Goal: Communication & Community: Connect with others

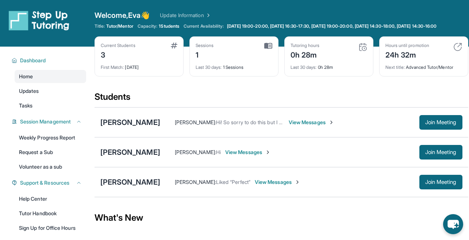
click at [267, 49] on img at bounding box center [268, 46] width 8 height 7
click at [127, 24] on span "Tutor/Mentor" at bounding box center [119, 26] width 27 height 6
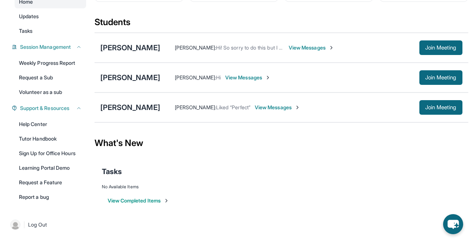
scroll to position [80, 0]
click at [241, 79] on span "View Messages" at bounding box center [248, 77] width 46 height 7
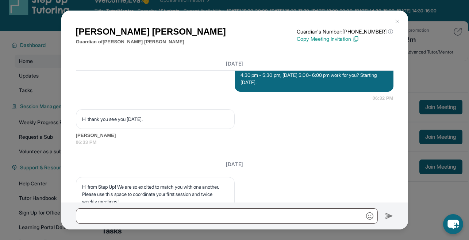
scroll to position [581, 0]
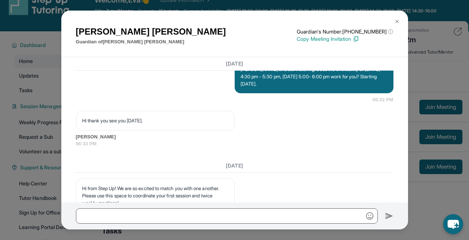
click at [396, 20] on img at bounding box center [397, 22] width 6 height 6
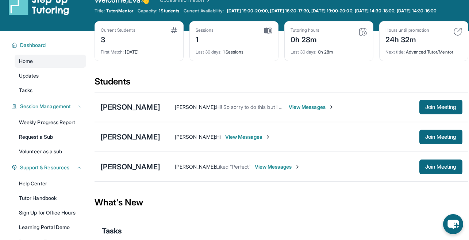
click at [233, 140] on span "View Messages" at bounding box center [248, 136] width 46 height 7
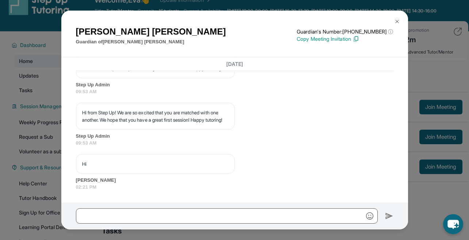
scroll to position [855, 0]
click at [397, 22] on img at bounding box center [397, 22] width 6 height 6
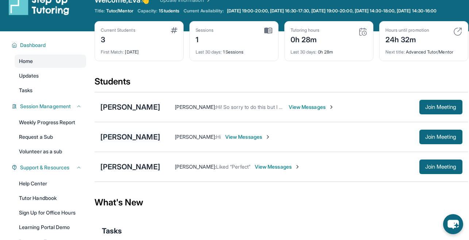
click at [140, 142] on div "[PERSON_NAME]" at bounding box center [130, 137] width 60 height 10
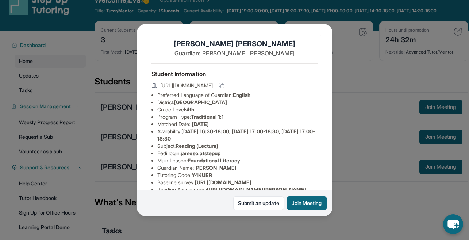
scroll to position [0, 0]
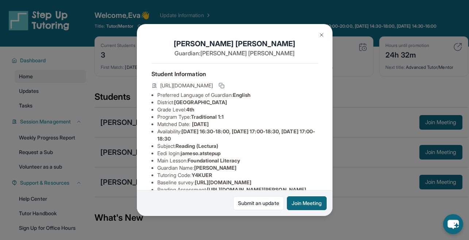
click at [318, 36] on img at bounding box center [321, 35] width 6 height 6
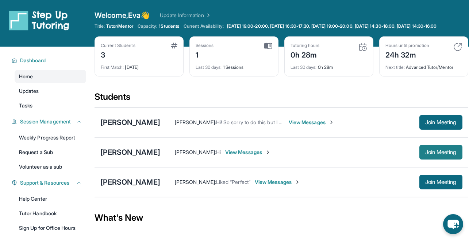
click at [429, 155] on span "Join Meeting" at bounding box center [440, 152] width 31 height 4
click at [257, 186] on span "View Messages" at bounding box center [278, 182] width 46 height 7
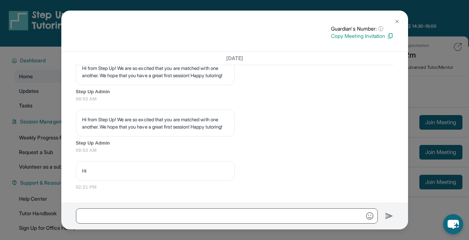
scroll to position [828, 0]
click at [398, 20] on img at bounding box center [397, 22] width 6 height 6
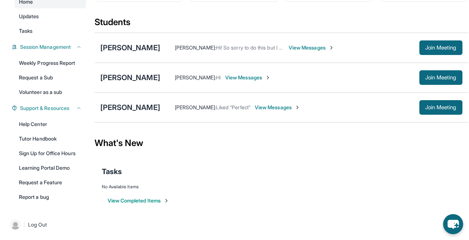
scroll to position [0, 0]
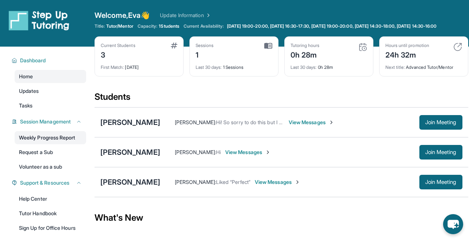
click at [42, 144] on link "Weekly Progress Report" at bounding box center [50, 137] width 71 height 13
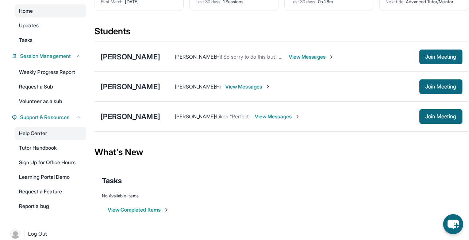
scroll to position [71, 0]
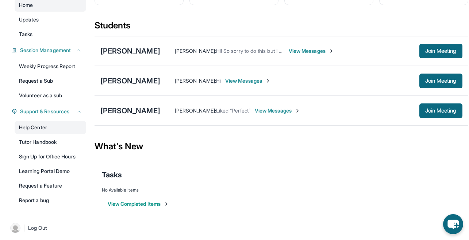
click at [46, 133] on link "Help Center" at bounding box center [50, 127] width 71 height 13
click at [241, 85] on span "View Messages" at bounding box center [248, 80] width 46 height 7
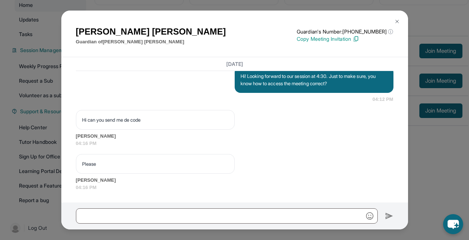
scroll to position [1011, 0]
click at [395, 21] on img at bounding box center [397, 22] width 6 height 6
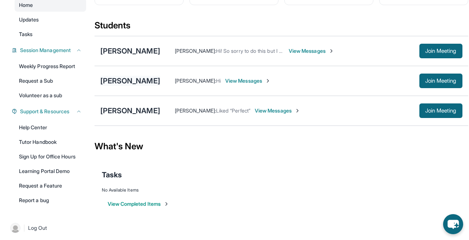
click at [127, 86] on div "[PERSON_NAME]" at bounding box center [130, 81] width 60 height 10
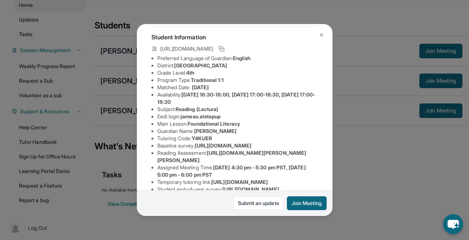
scroll to position [41, 0]
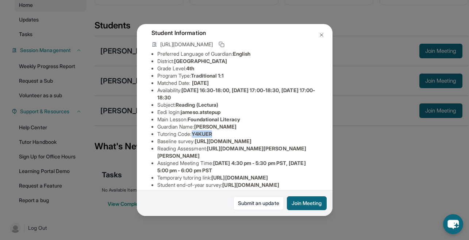
drag, startPoint x: 216, startPoint y: 135, endPoint x: 195, endPoint y: 136, distance: 20.8
click at [195, 136] on li "Tutoring Code : Y4KUER" at bounding box center [237, 134] width 160 height 7
copy span "Y4KUER"
